Goal: Find specific page/section: Find specific page/section

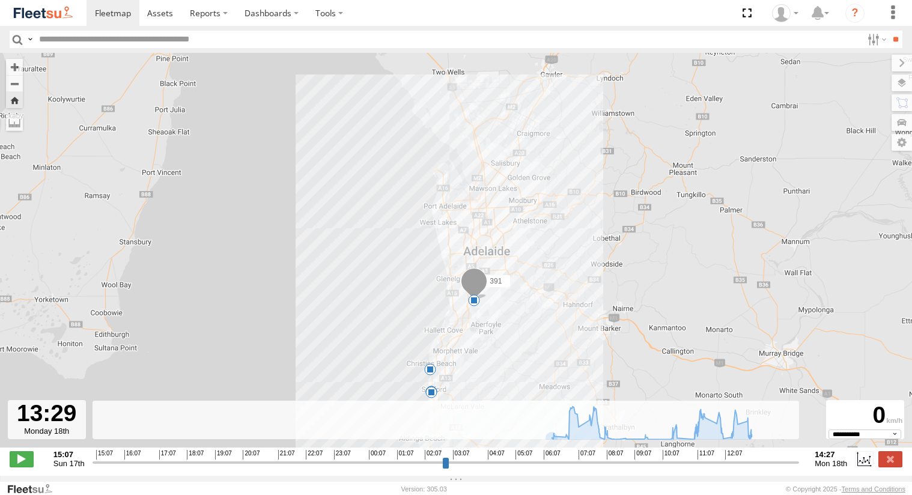
select select "**********"
click at [114, 16] on span at bounding box center [113, 12] width 36 height 11
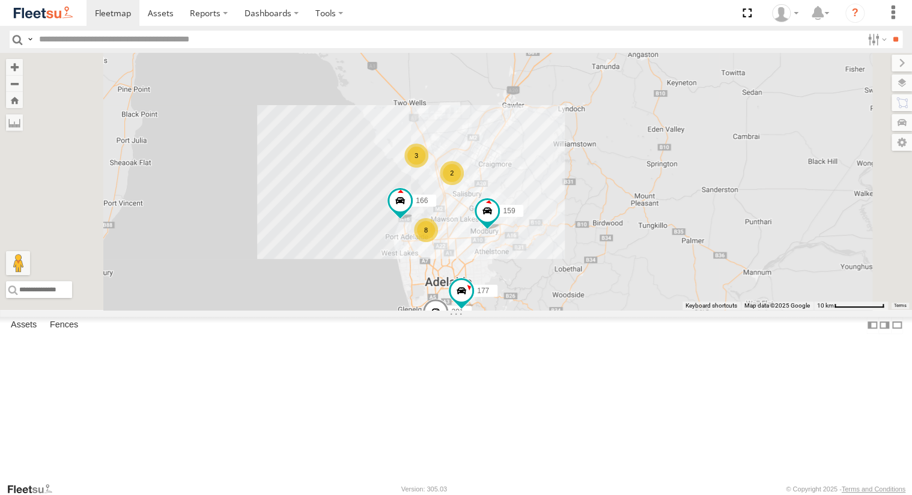
scroll to position [180, 0]
click at [0, 0] on div "391" at bounding box center [0, 0] width 0 height 0
